Goal: Entertainment & Leisure: Browse casually

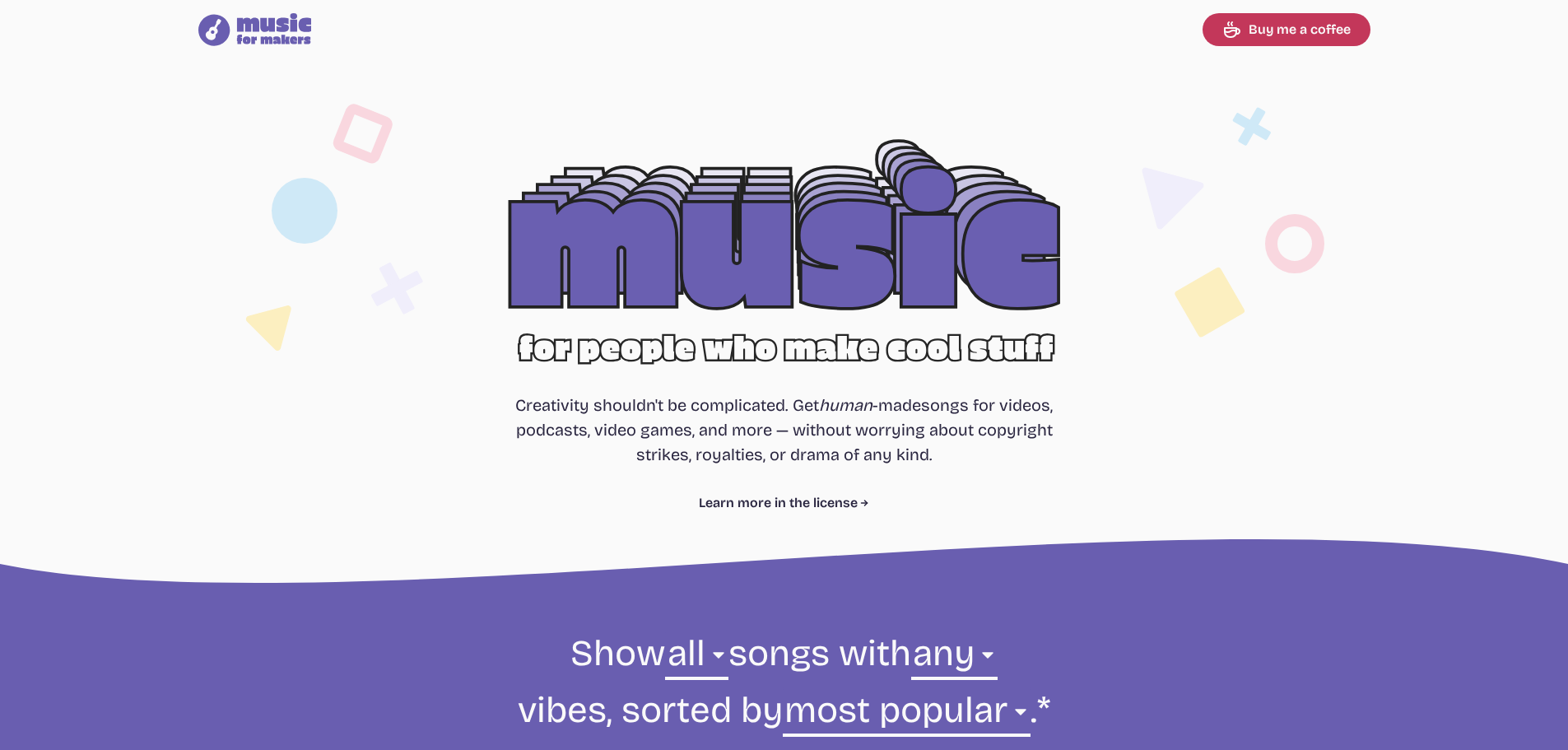
select select "most popular"
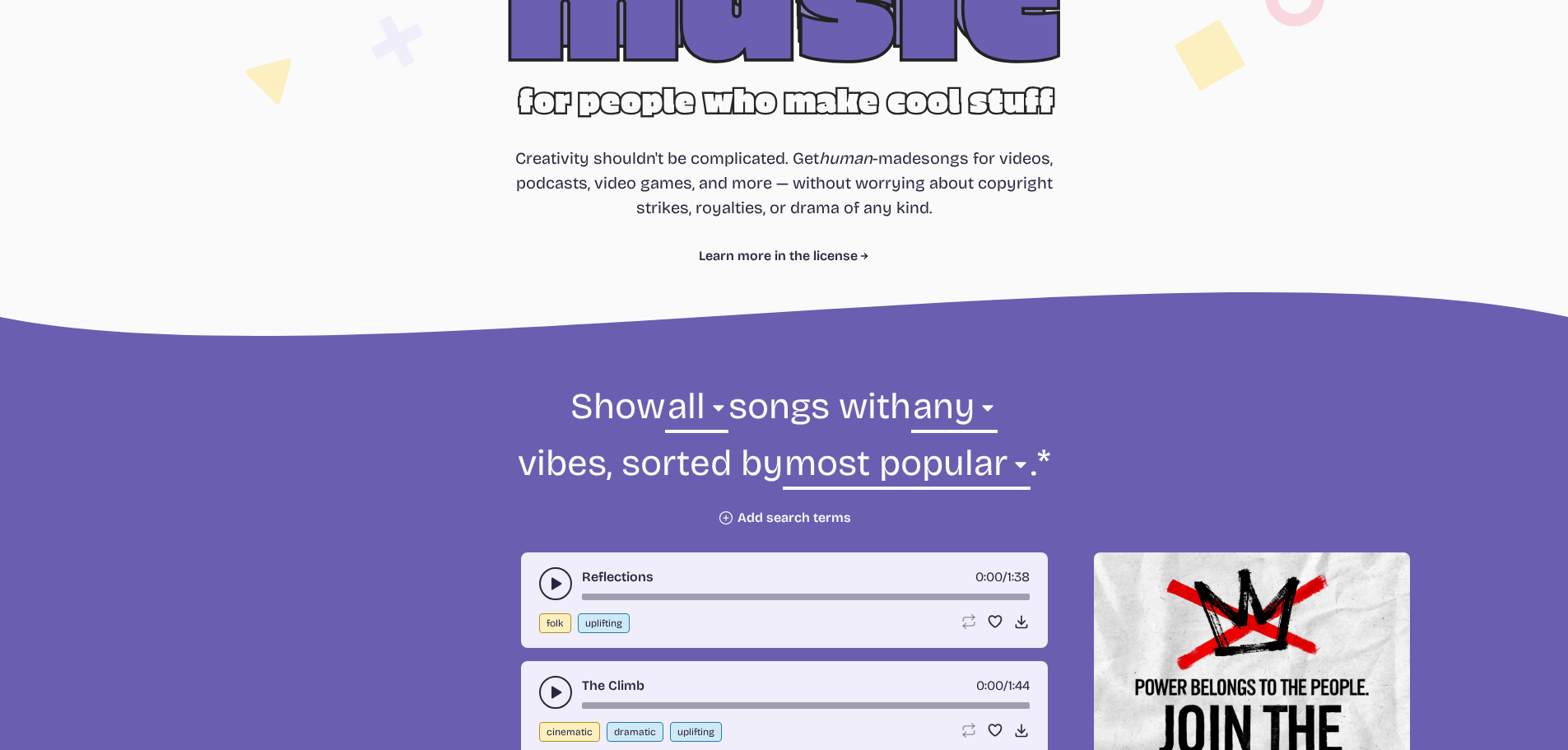
scroll to position [576, 0]
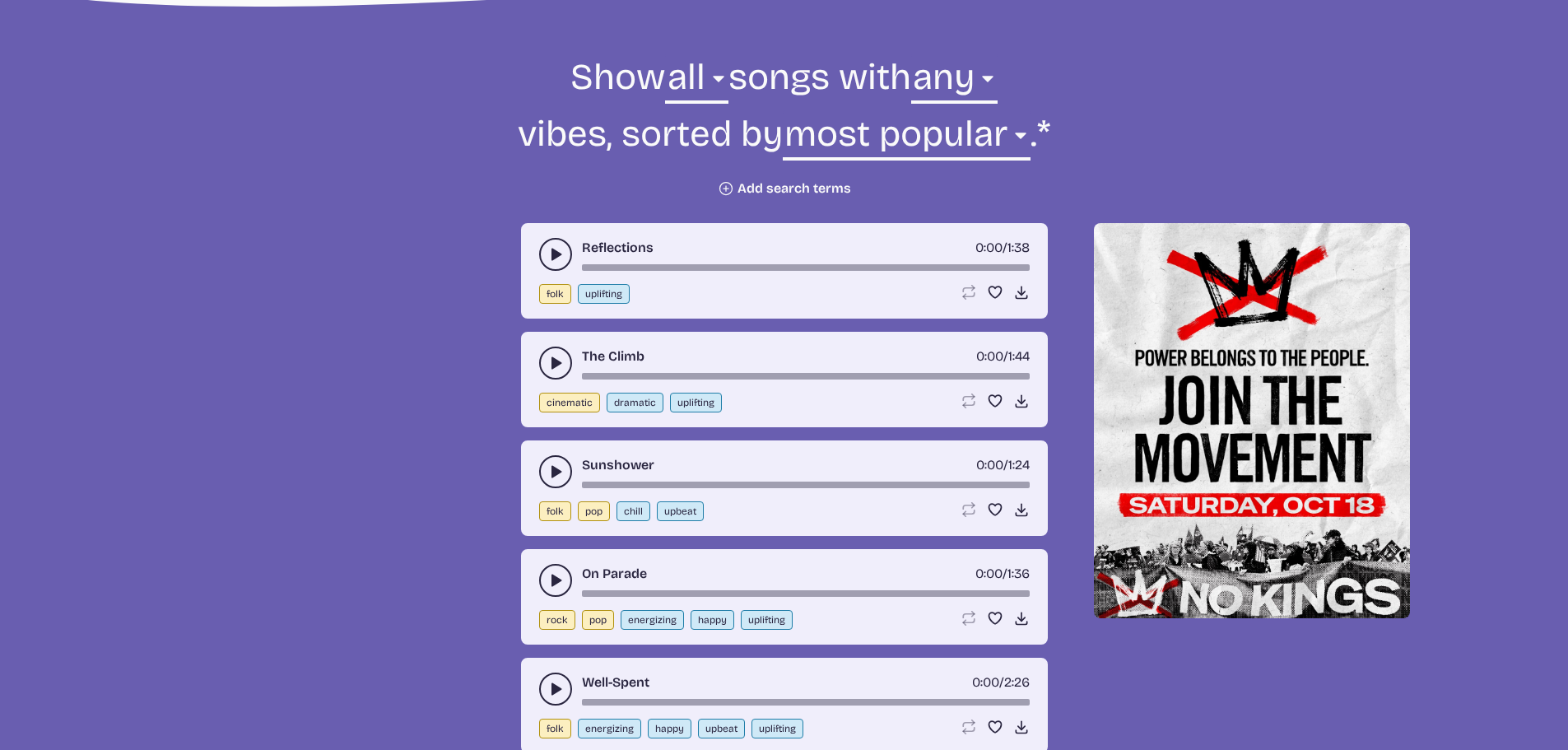
click at [553, 251] on use "play-pause toggle" at bounding box center [556, 254] width 17 height 17
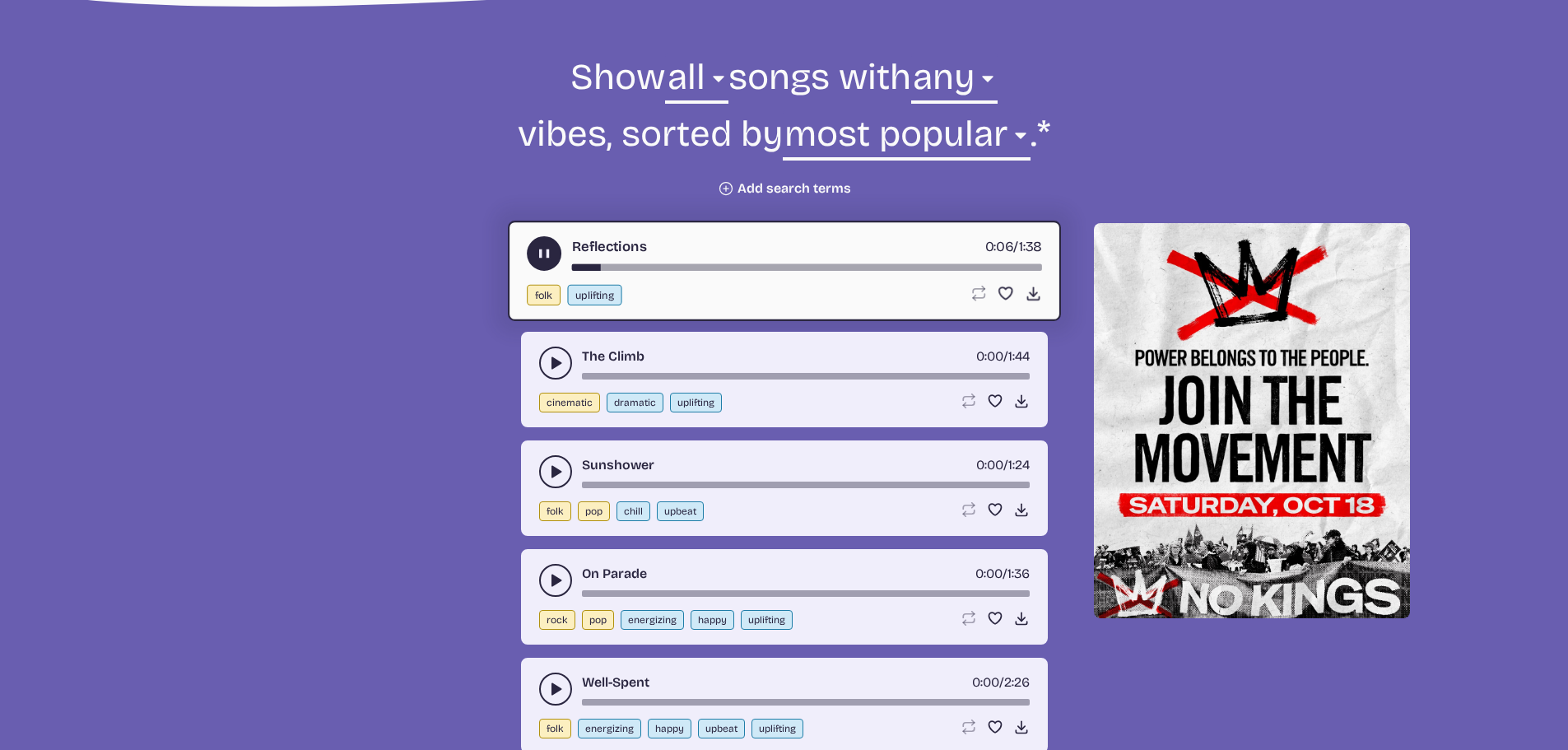
click at [555, 367] on use "play-pause toggle" at bounding box center [556, 363] width 17 height 17
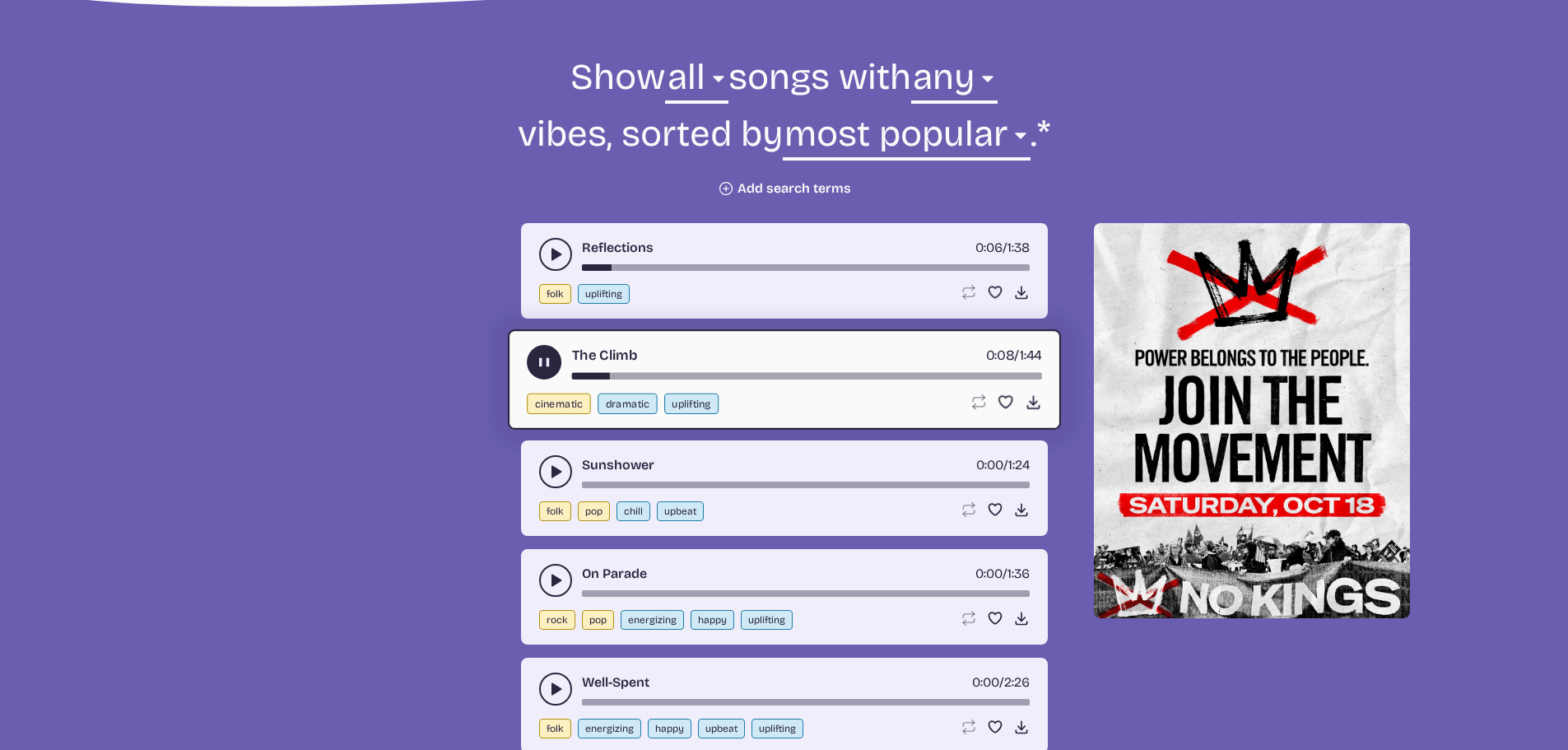
click at [555, 472] on use "play-pause toggle" at bounding box center [556, 472] width 17 height 17
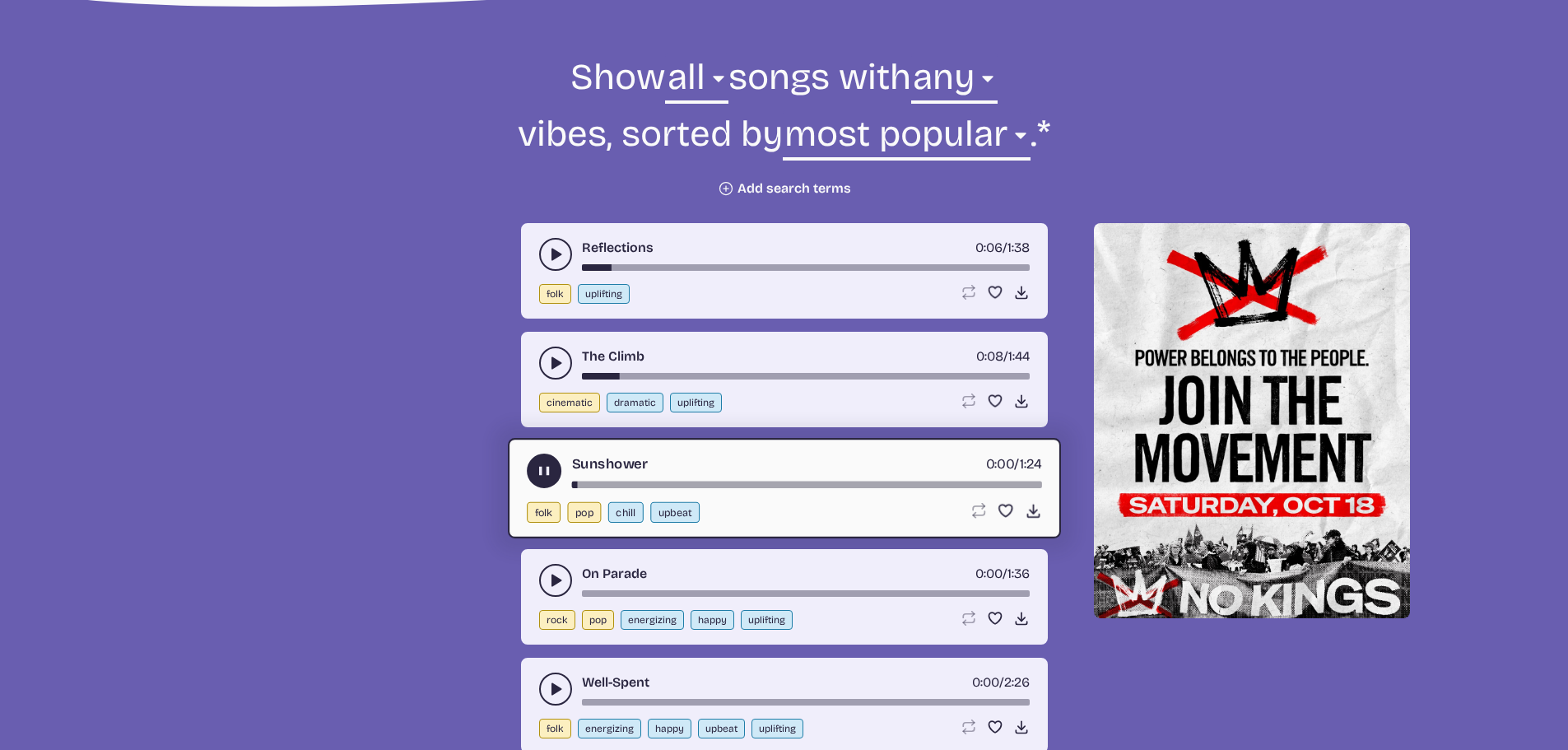
scroll to position [741, 0]
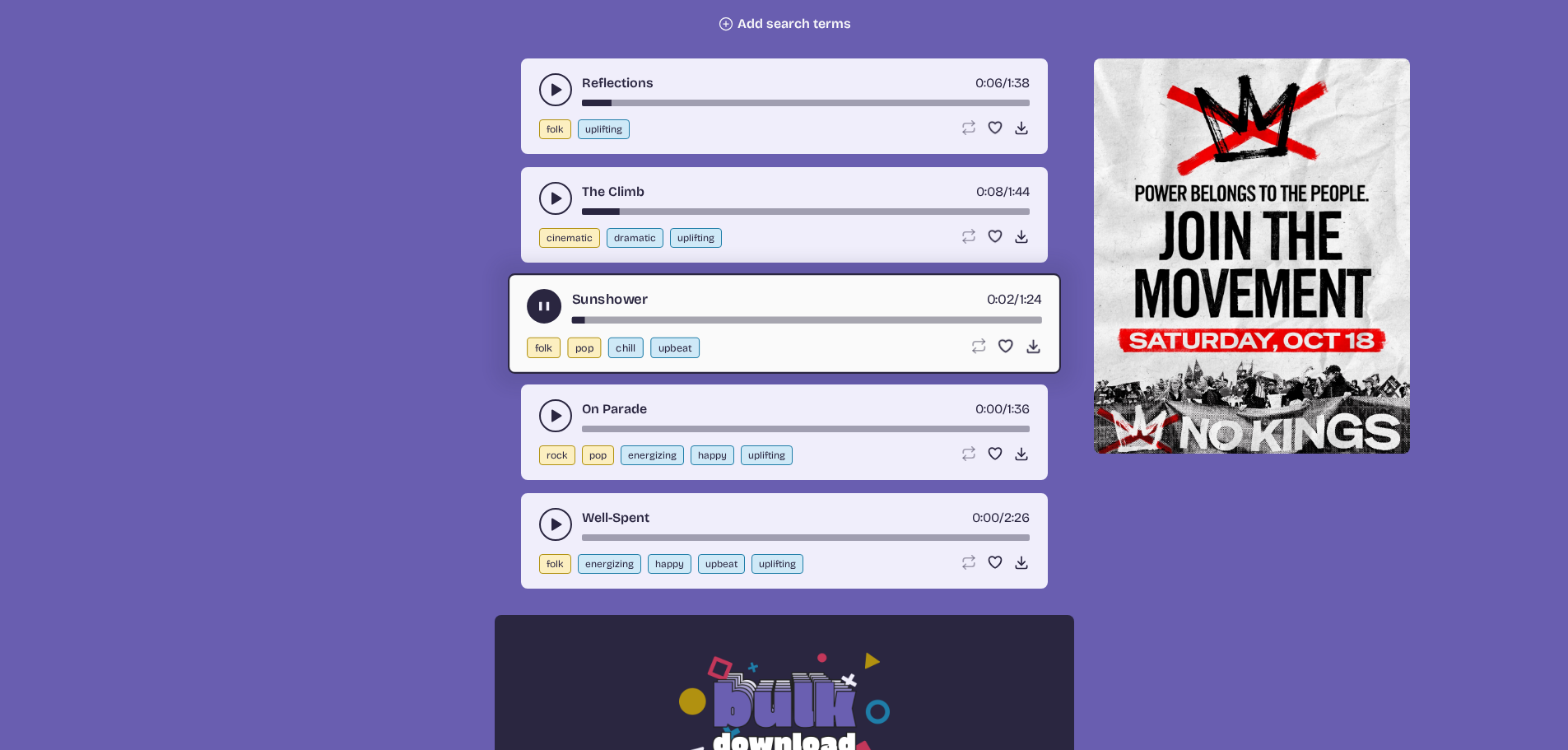
click at [555, 514] on button "play-pause toggle" at bounding box center [555, 524] width 33 height 33
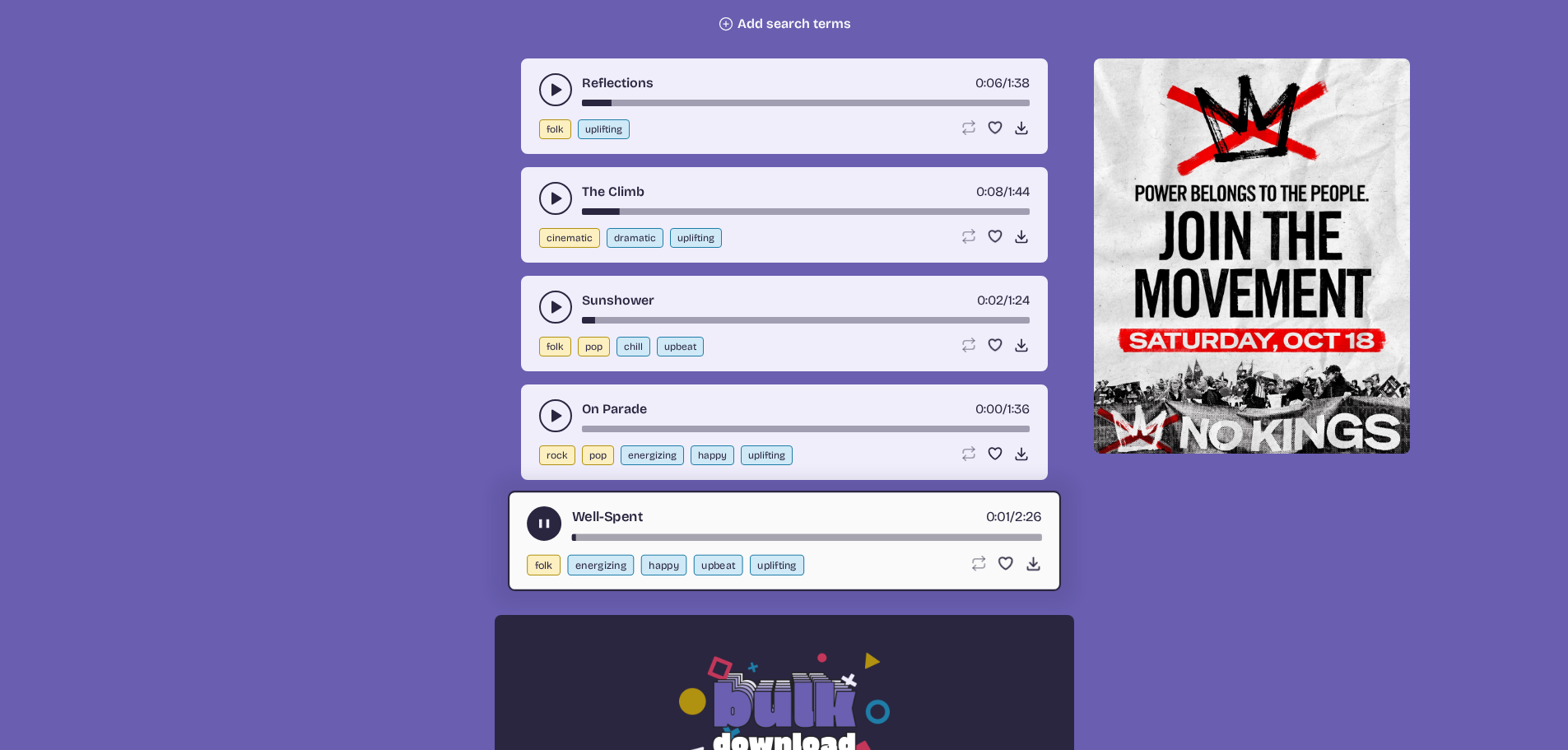
click at [563, 413] on icon "play-pause toggle" at bounding box center [556, 416] width 17 height 17
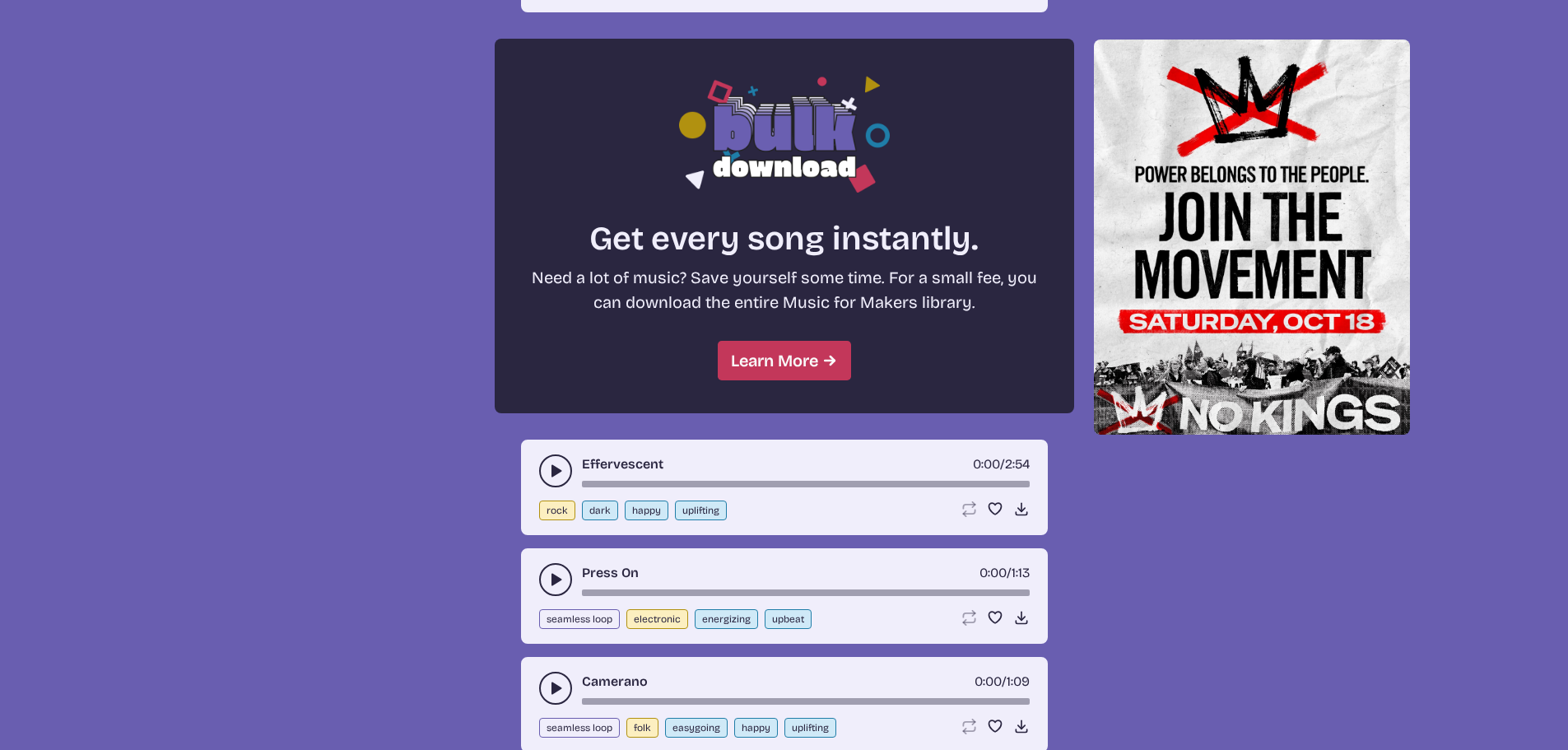
scroll to position [1400, 0]
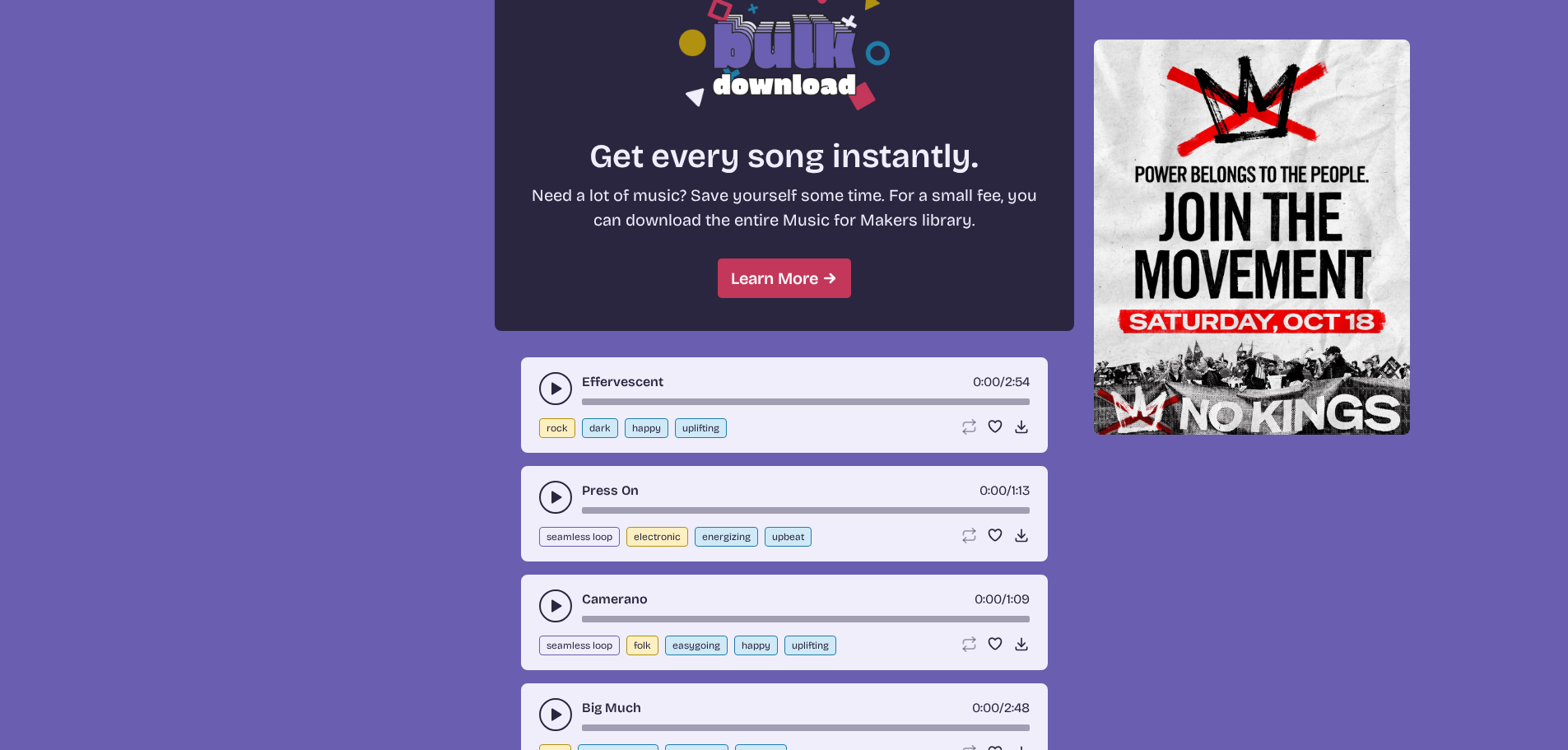
click at [552, 501] on use "play-pause toggle" at bounding box center [556, 497] width 17 height 17
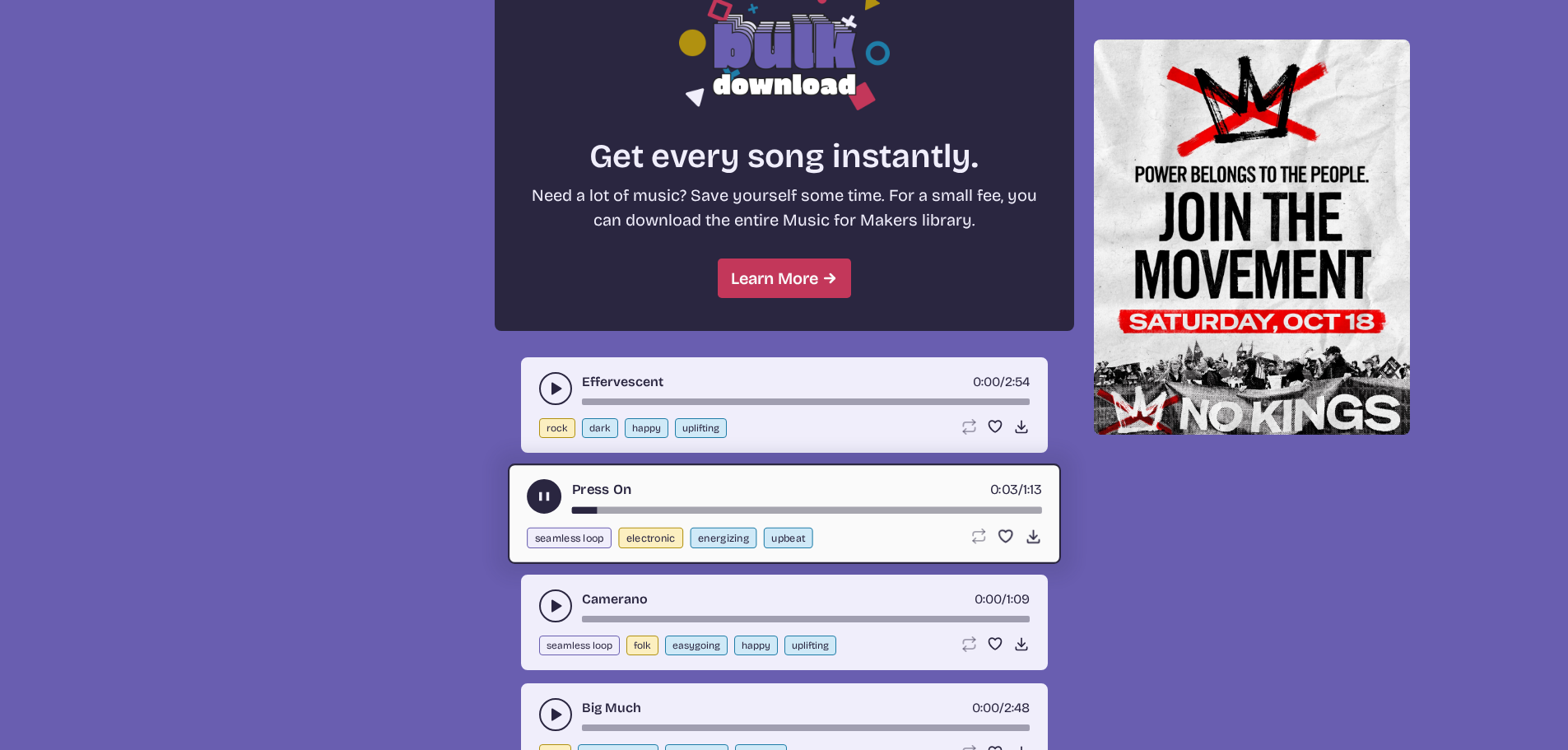
click at [553, 395] on icon "play-pause toggle" at bounding box center [556, 388] width 17 height 17
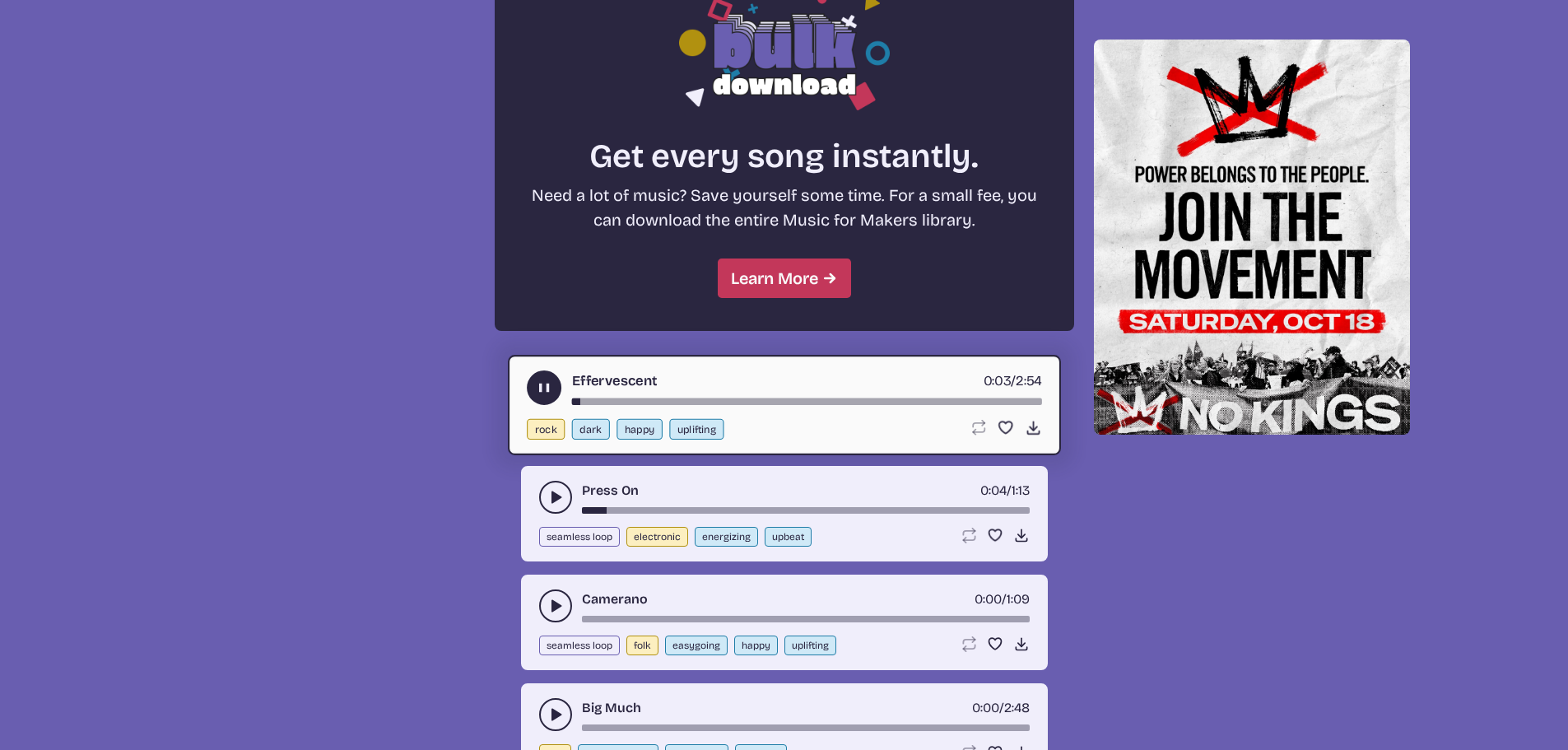
scroll to position [1482, 0]
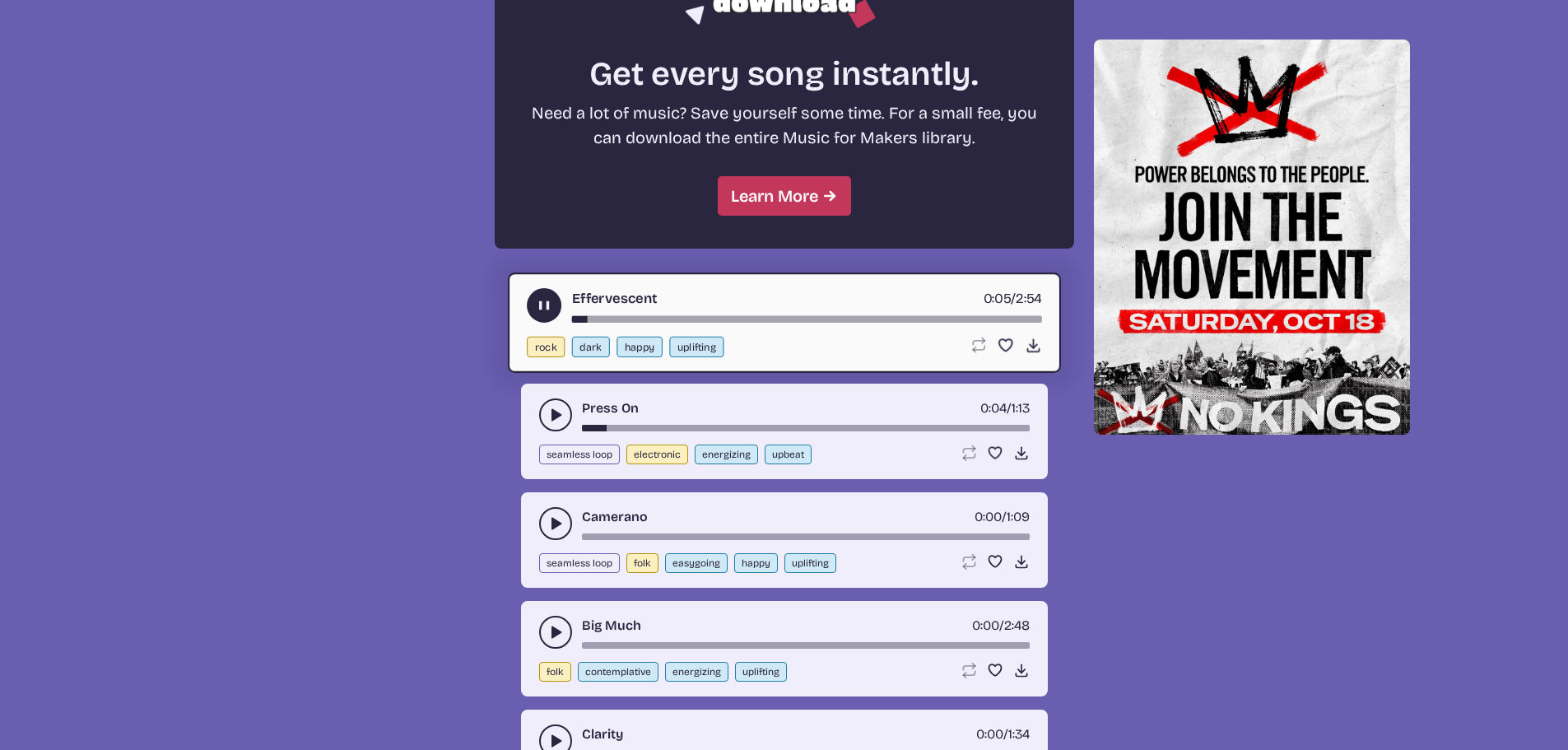
click at [550, 519] on icon "play-pause toggle" at bounding box center [556, 524] width 17 height 17
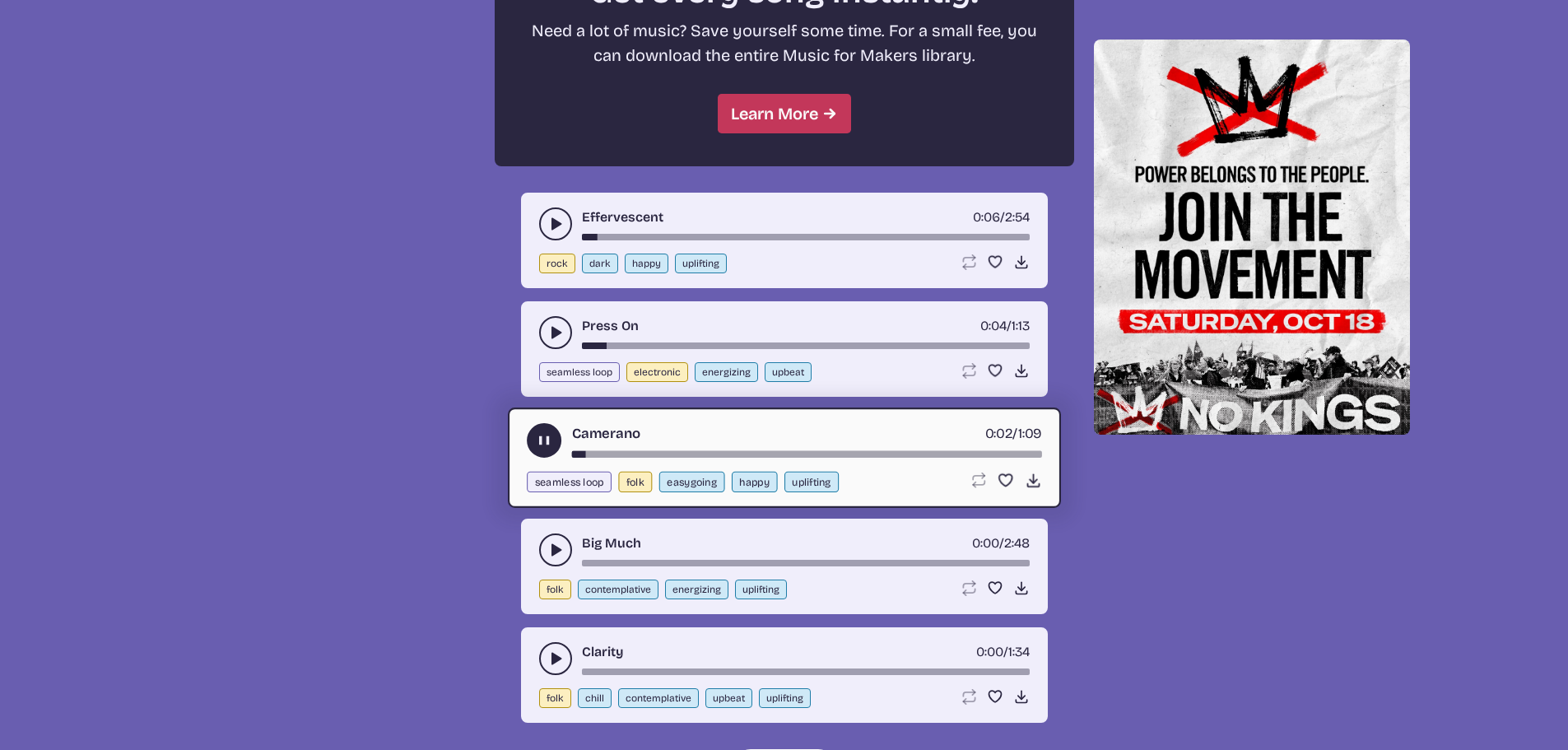
scroll to position [1646, 0]
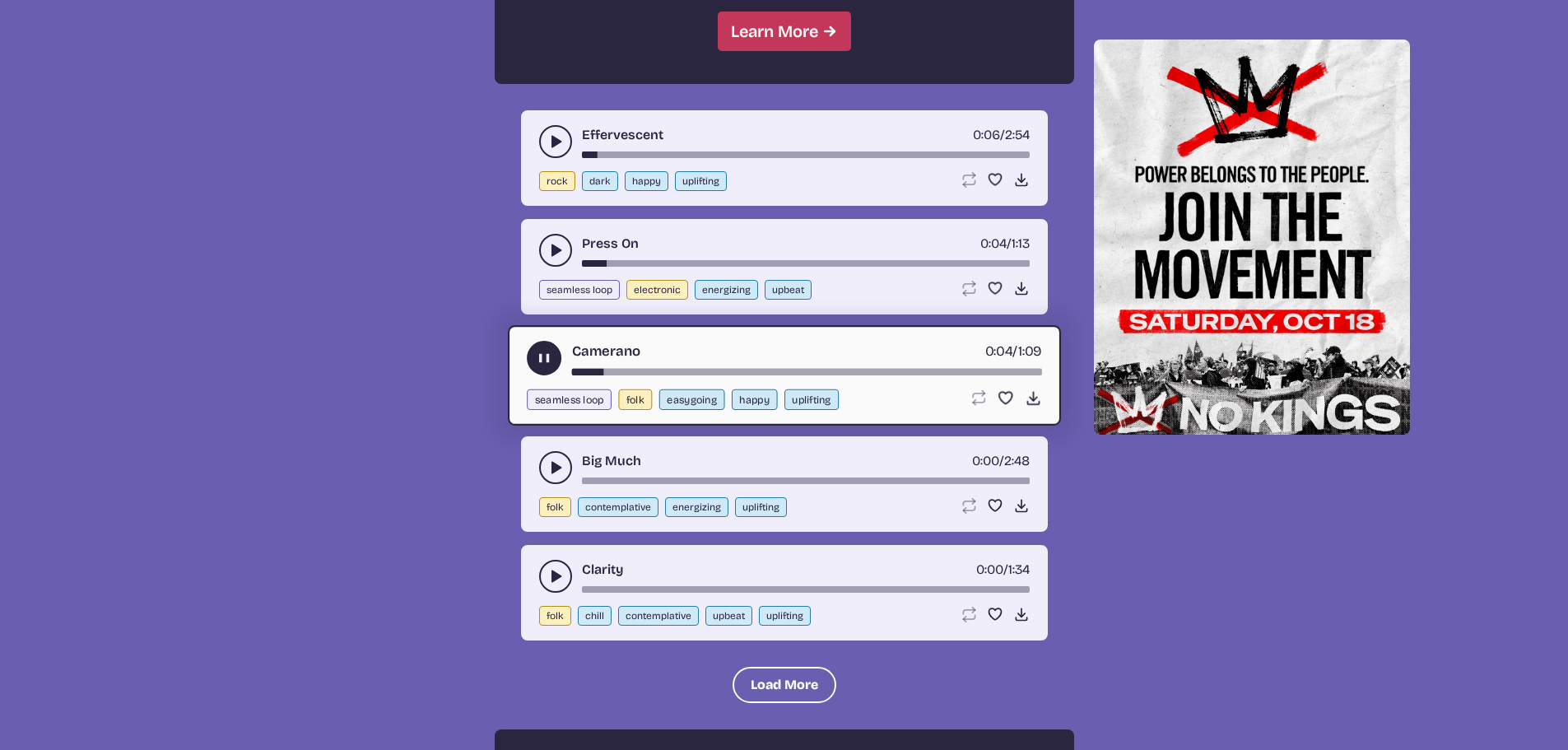
click at [555, 469] on use "play-pause toggle" at bounding box center [556, 468] width 17 height 17
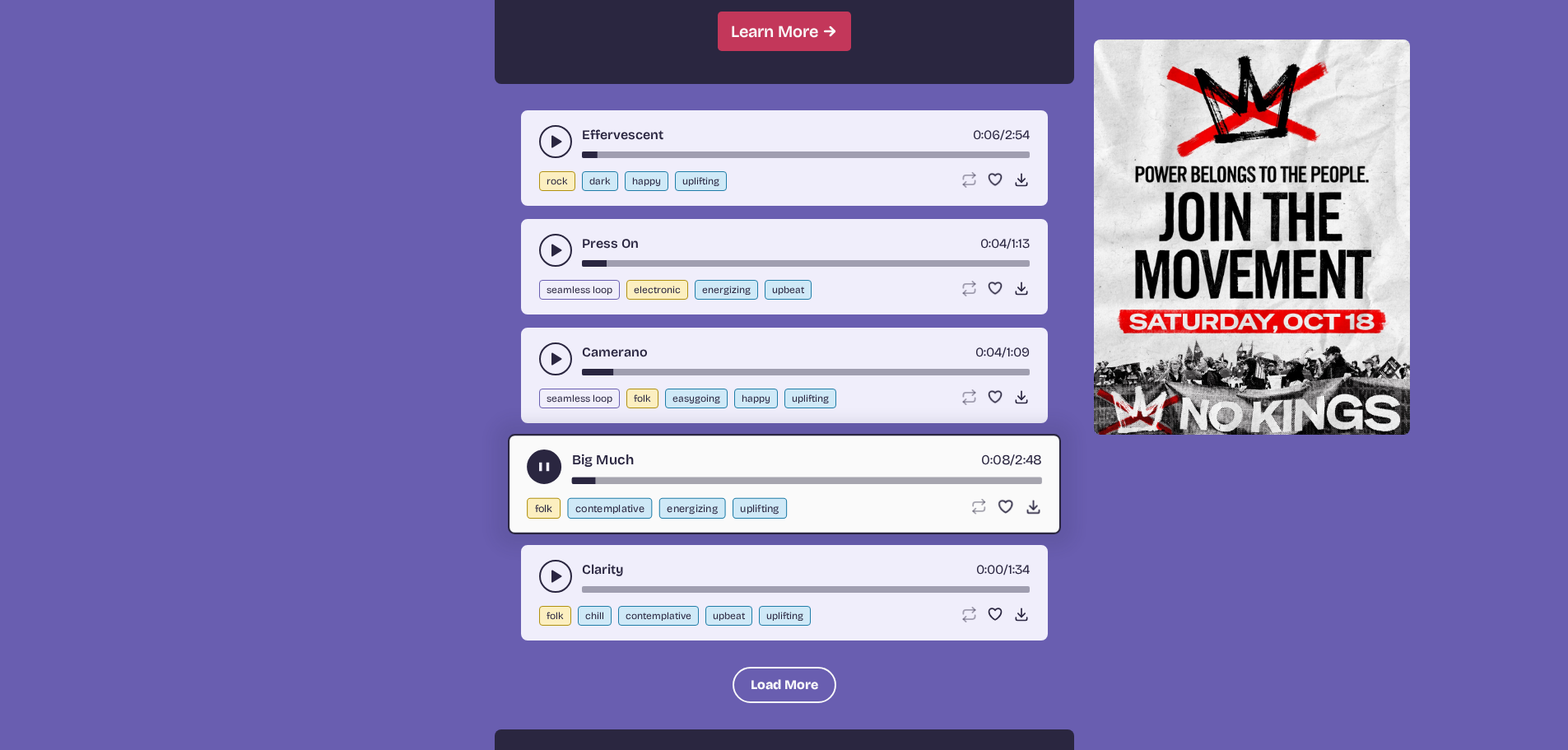
click at [551, 566] on button "play-pause toggle" at bounding box center [555, 576] width 33 height 33
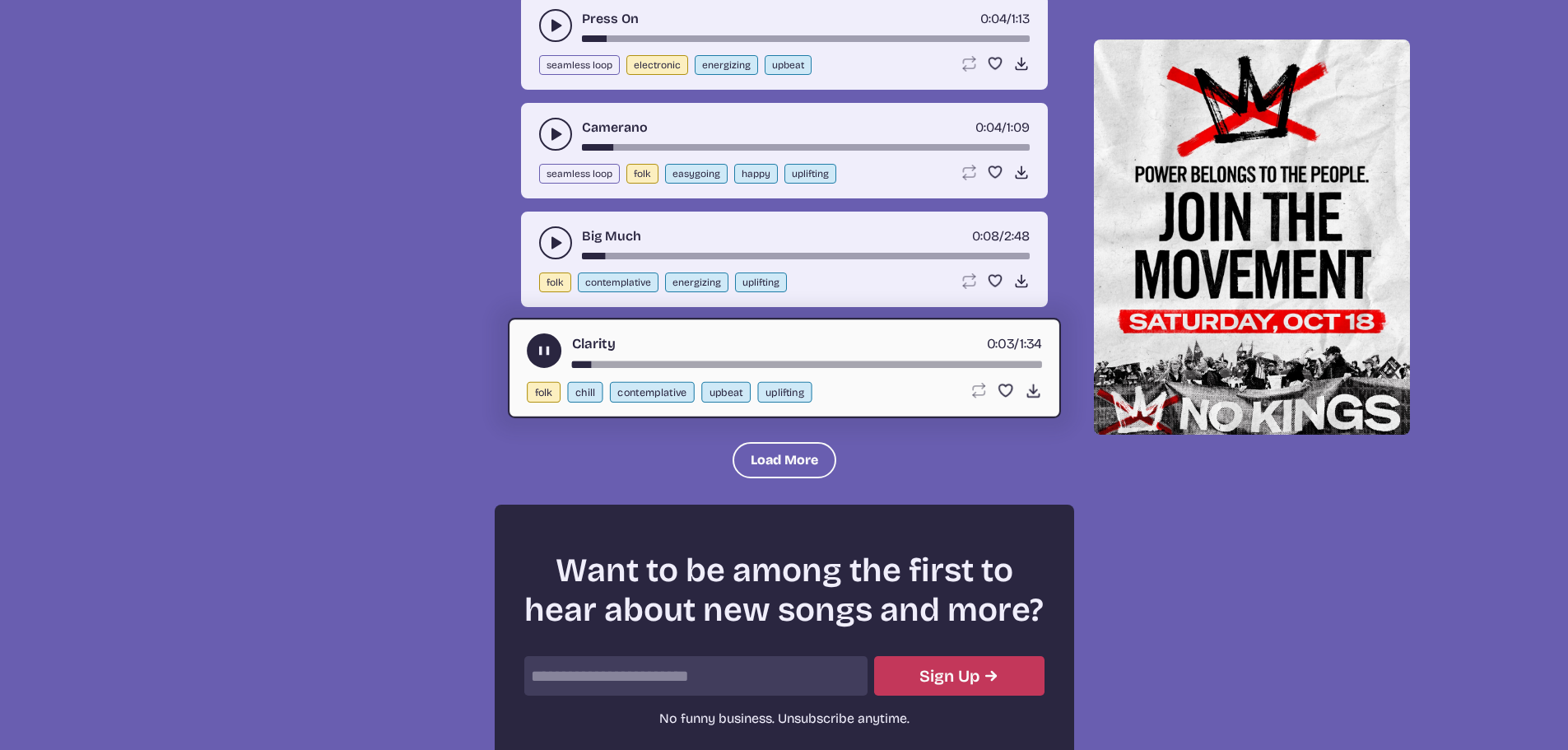
scroll to position [1706, 0]
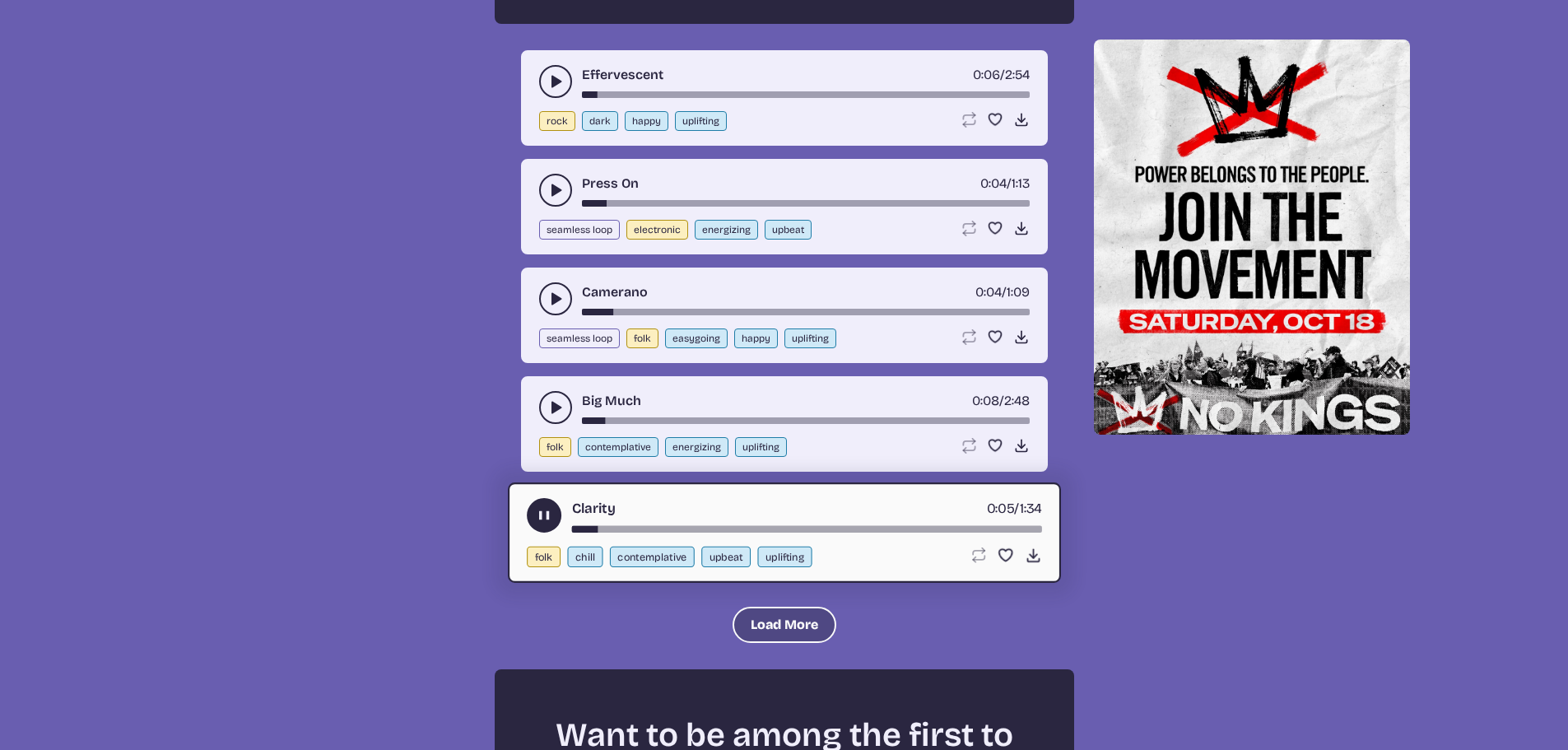
click at [784, 625] on button "Load More" at bounding box center [784, 624] width 104 height 36
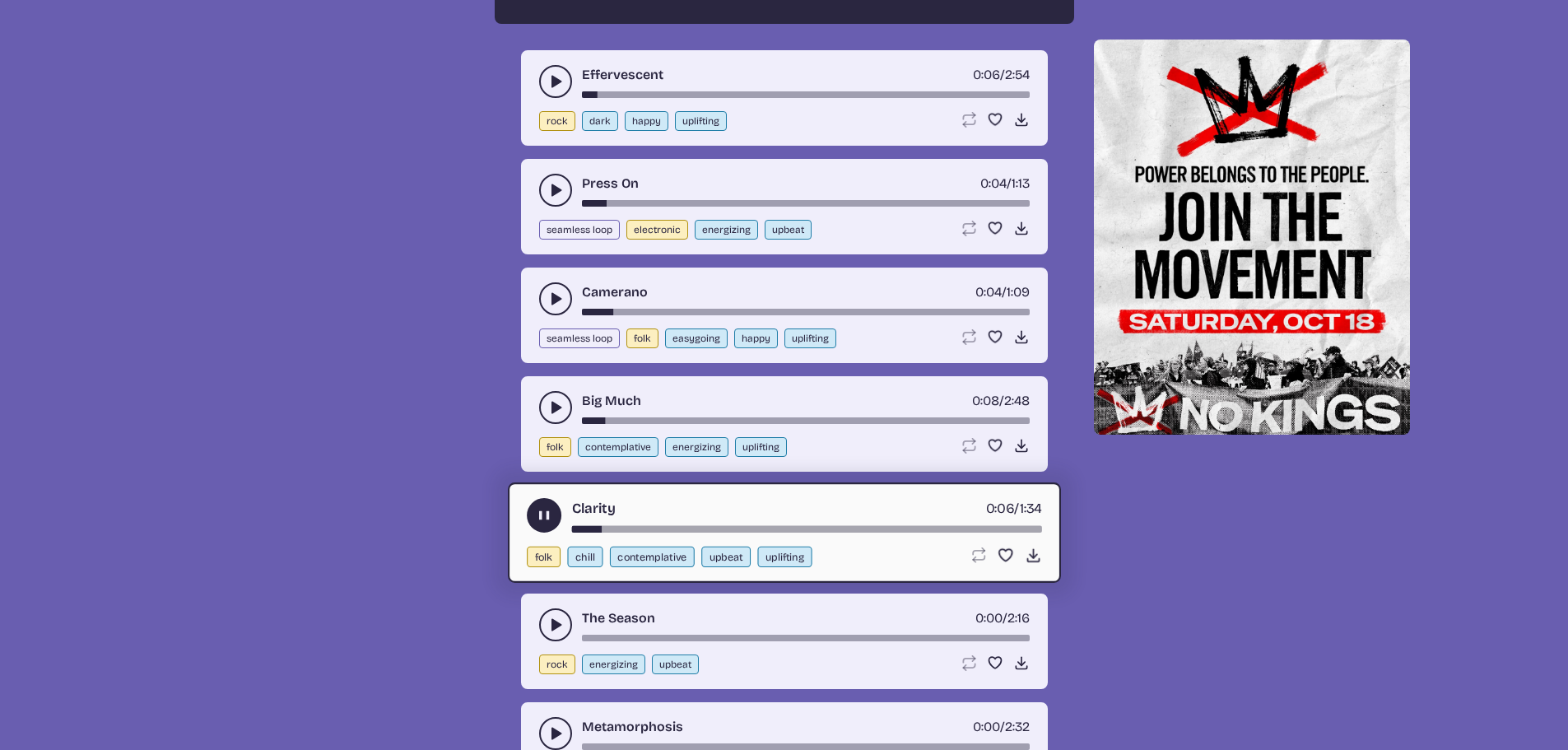
scroll to position [1871, 0]
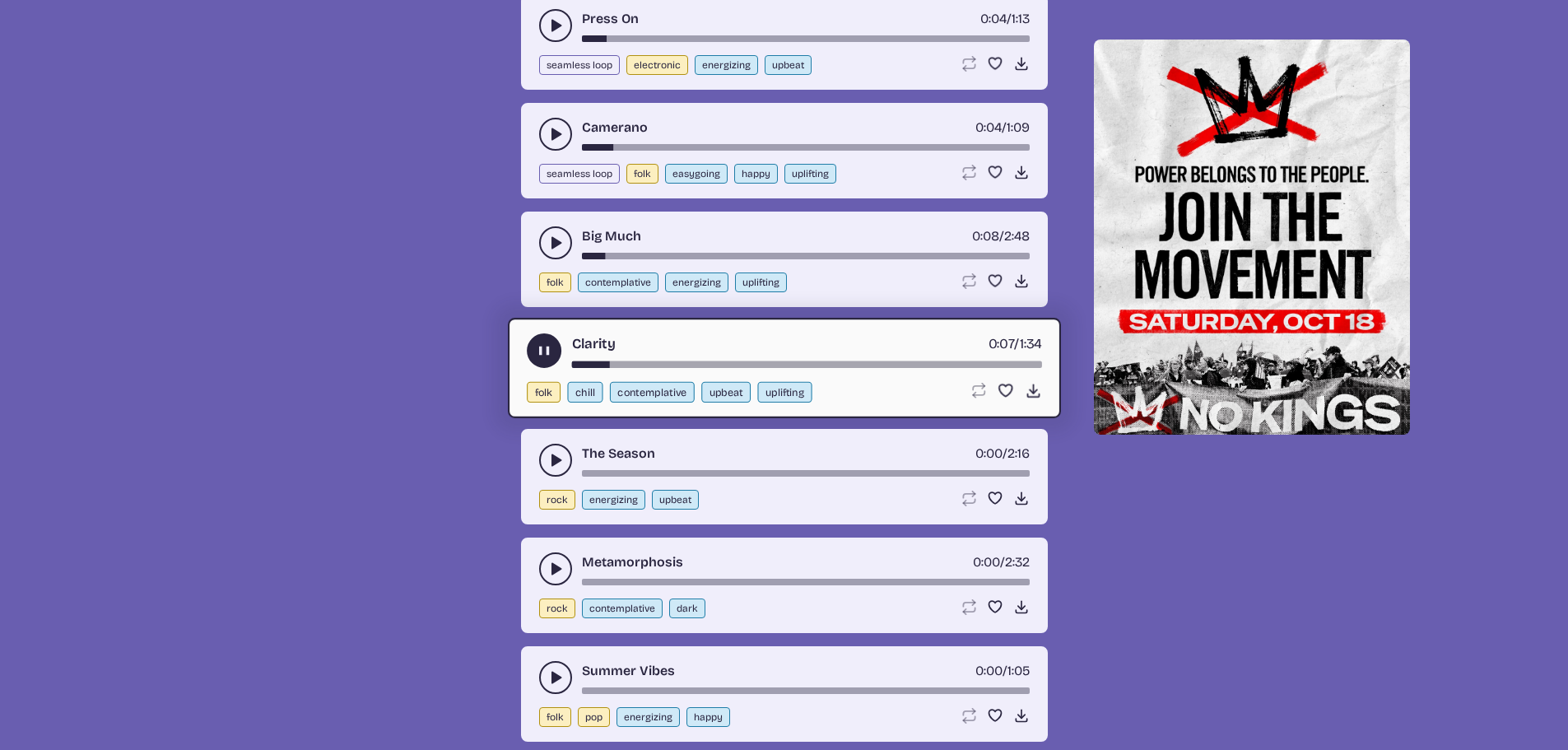
click at [551, 460] on icon "play-pause toggle" at bounding box center [556, 460] width 17 height 17
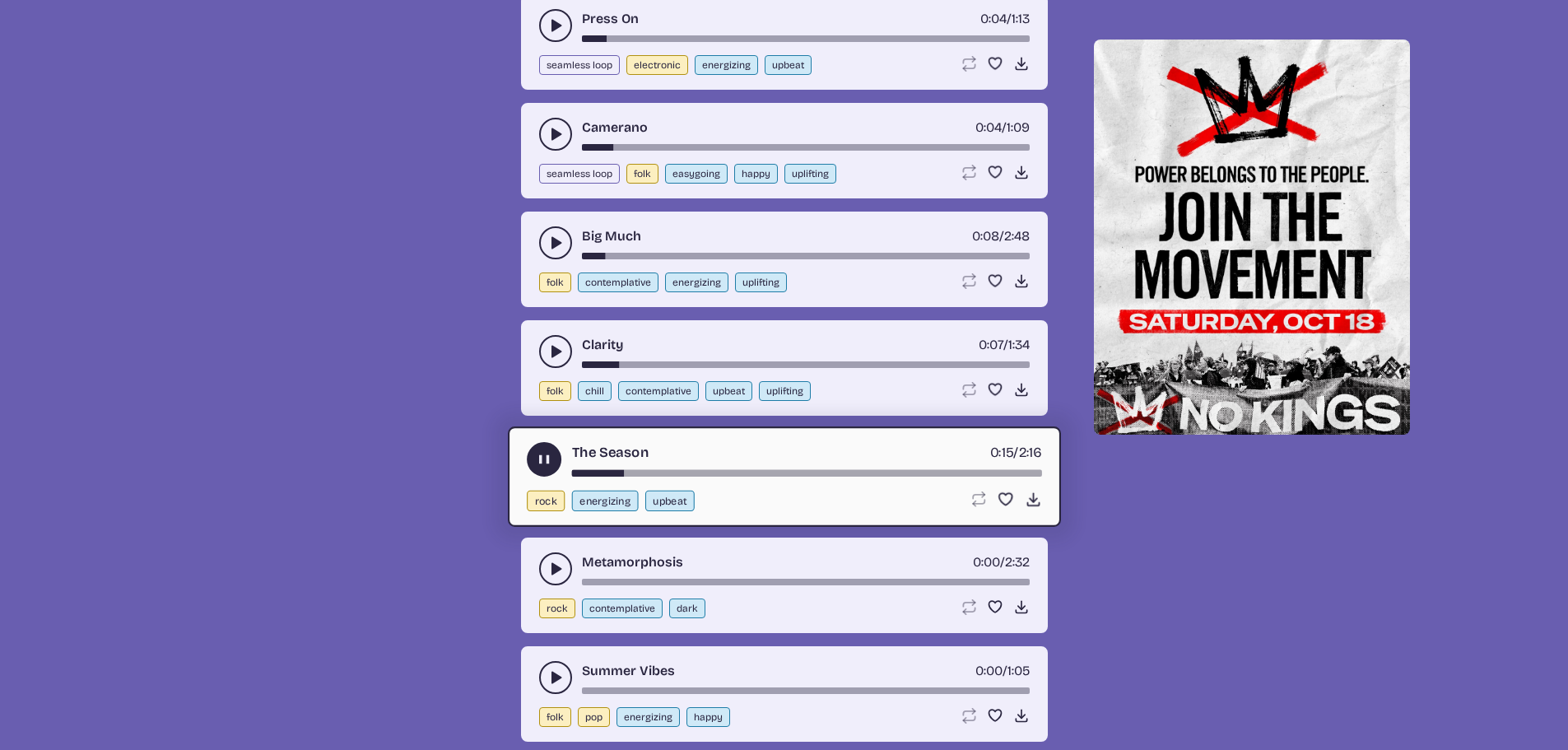
click at [556, 562] on icon "play-pause toggle" at bounding box center [556, 569] width 17 height 17
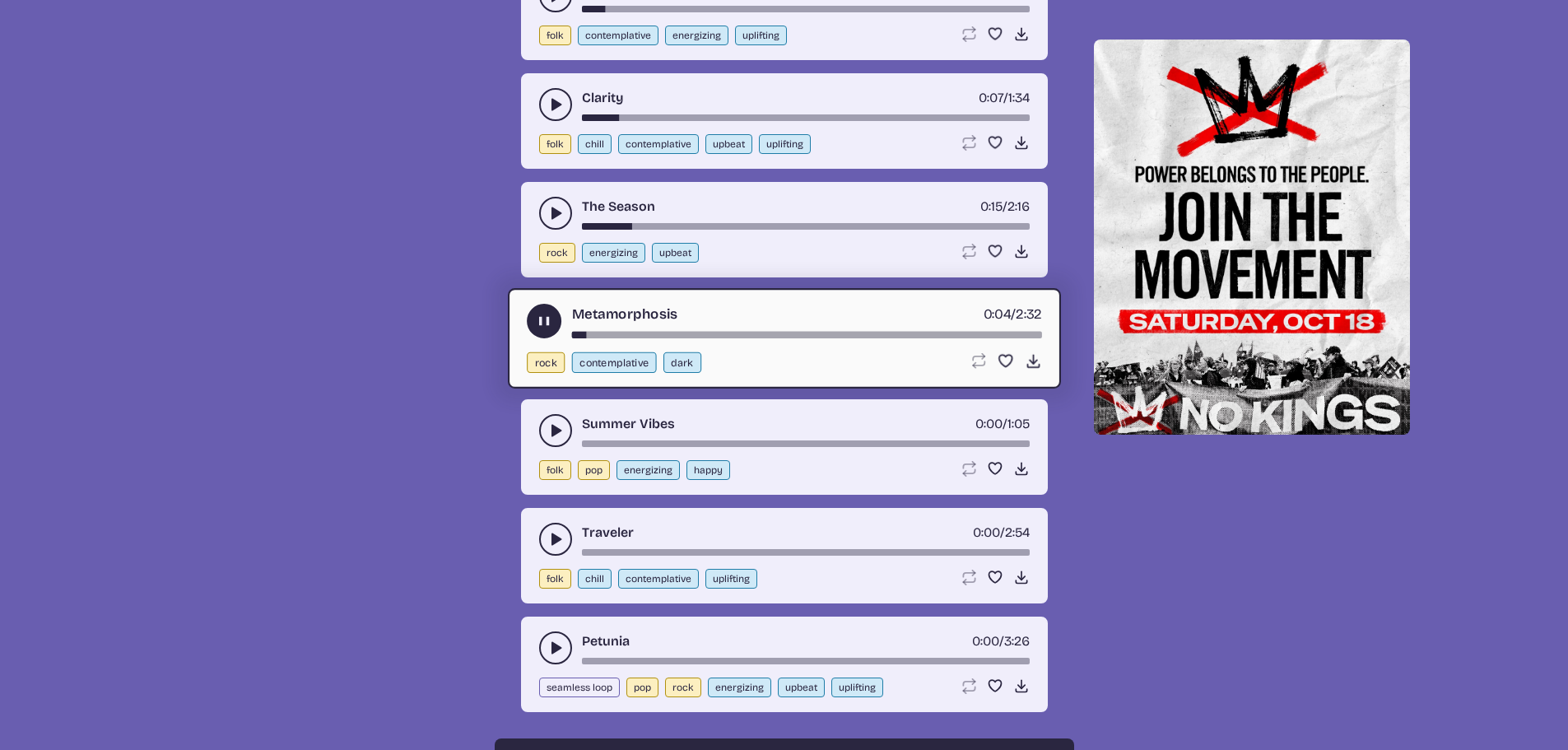
scroll to position [2036, 0]
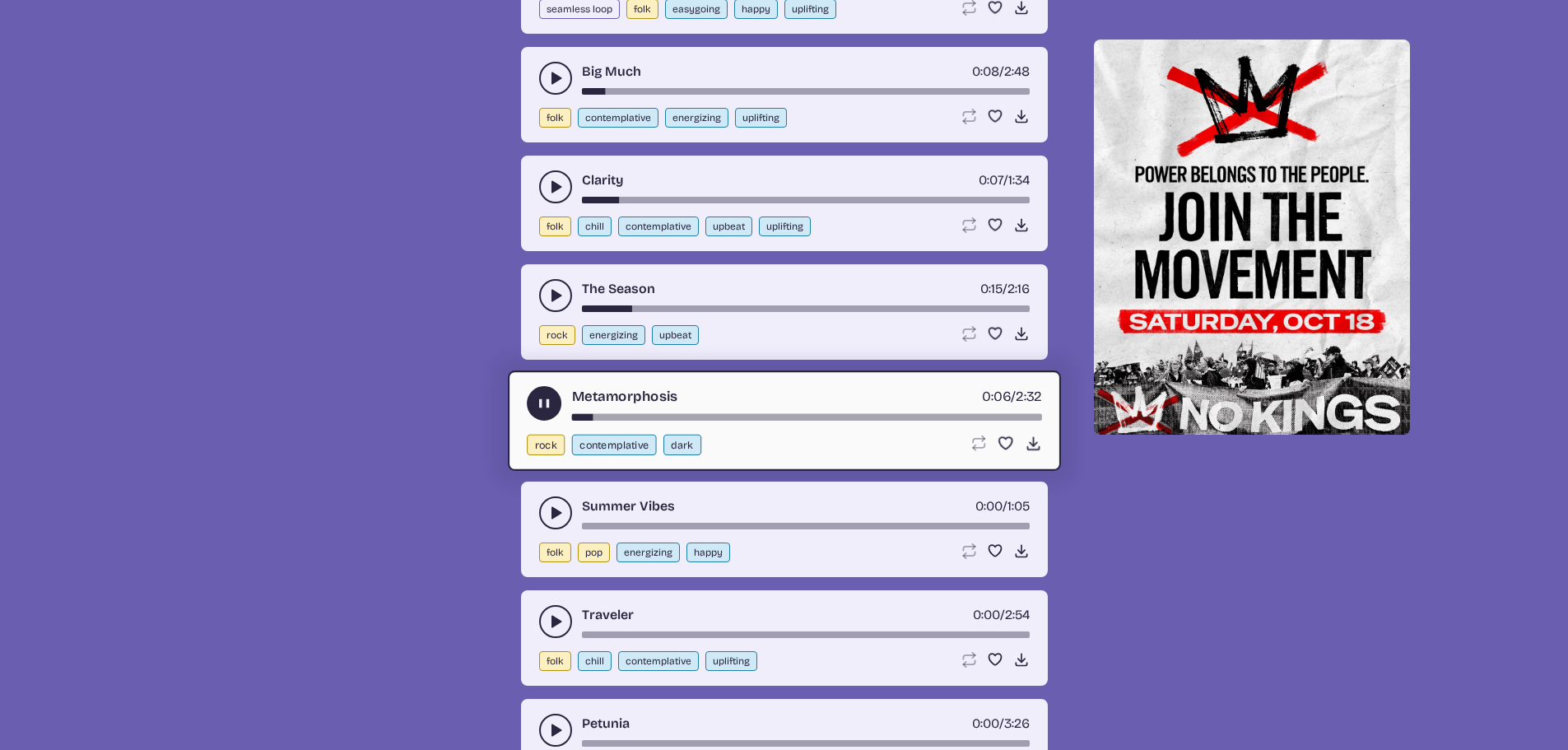
click at [547, 500] on button "play-pause toggle" at bounding box center [555, 512] width 33 height 33
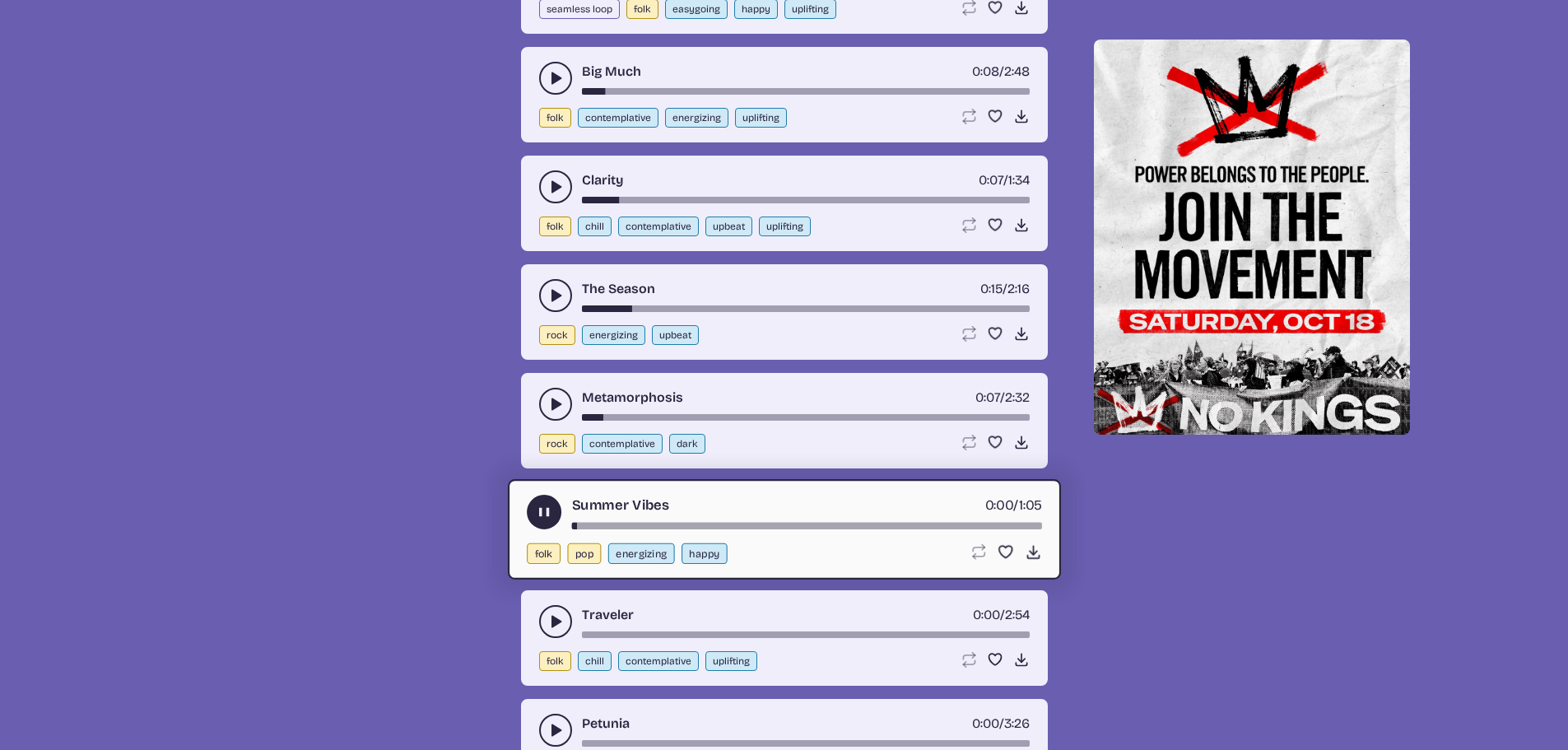
scroll to position [2200, 0]
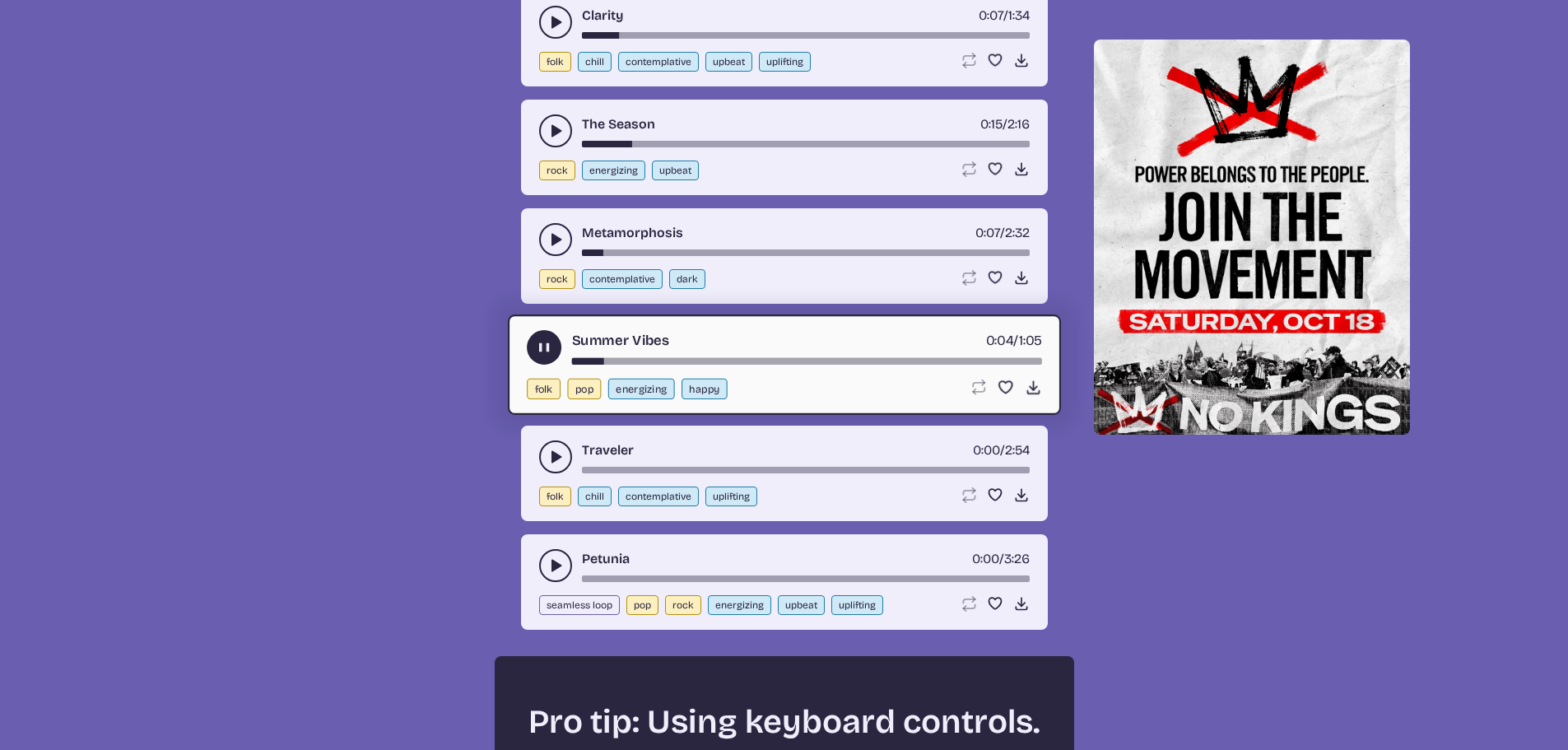
click at [556, 454] on icon "play-pause toggle" at bounding box center [556, 457] width 17 height 17
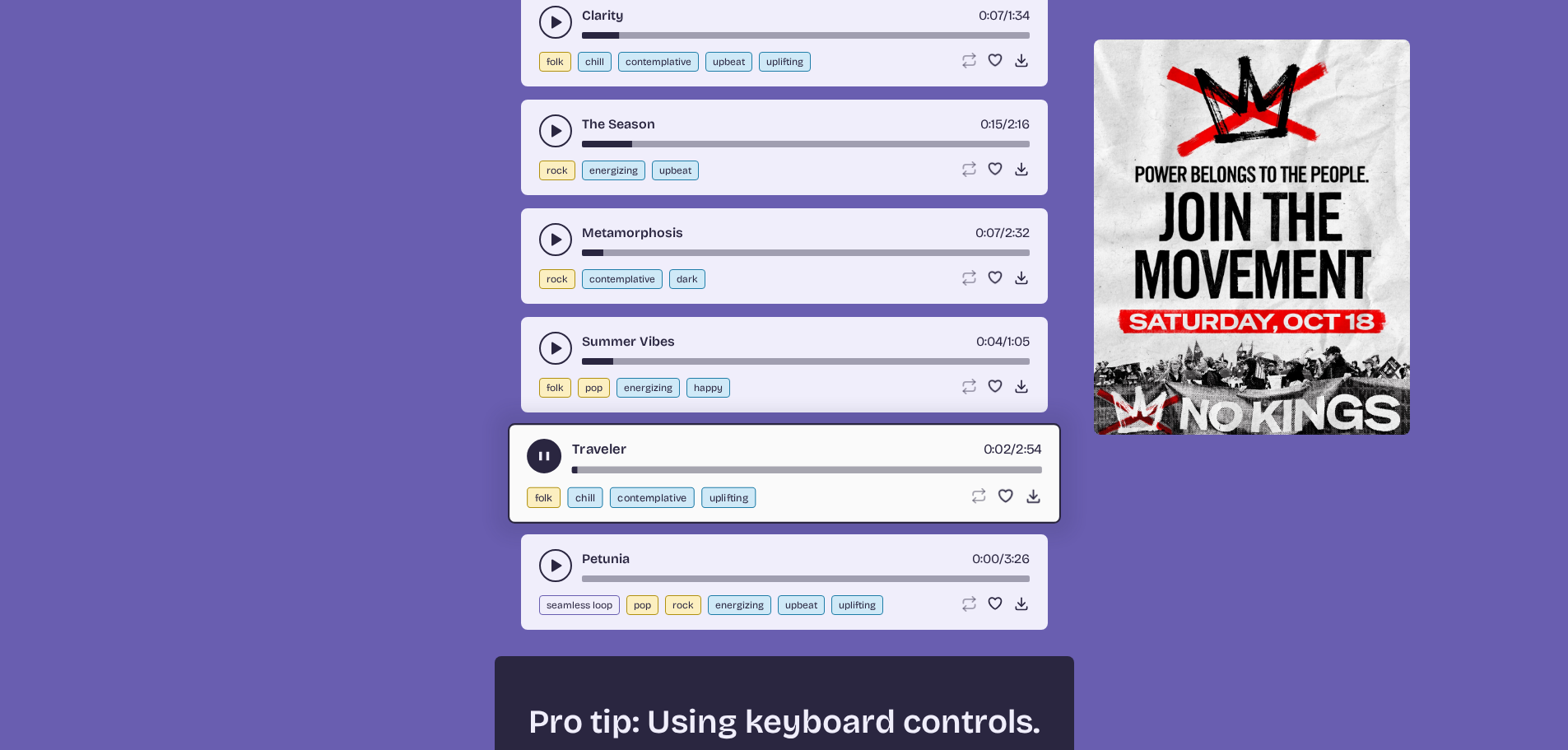
click at [548, 568] on icon "play-pause toggle" at bounding box center [556, 566] width 17 height 17
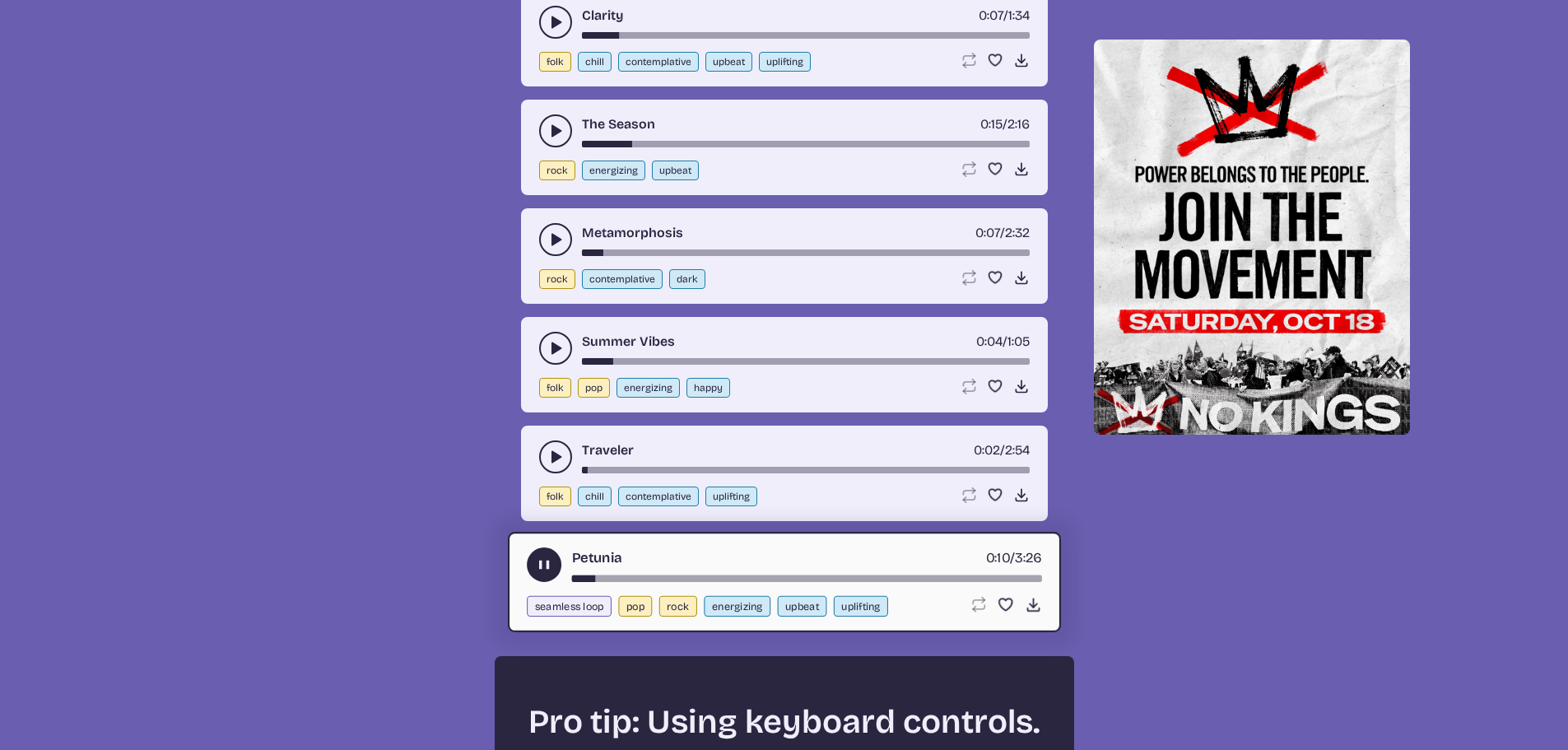
click at [537, 562] on icon "play-pause toggle" at bounding box center [543, 565] width 18 height 18
